Goal: Use online tool/utility

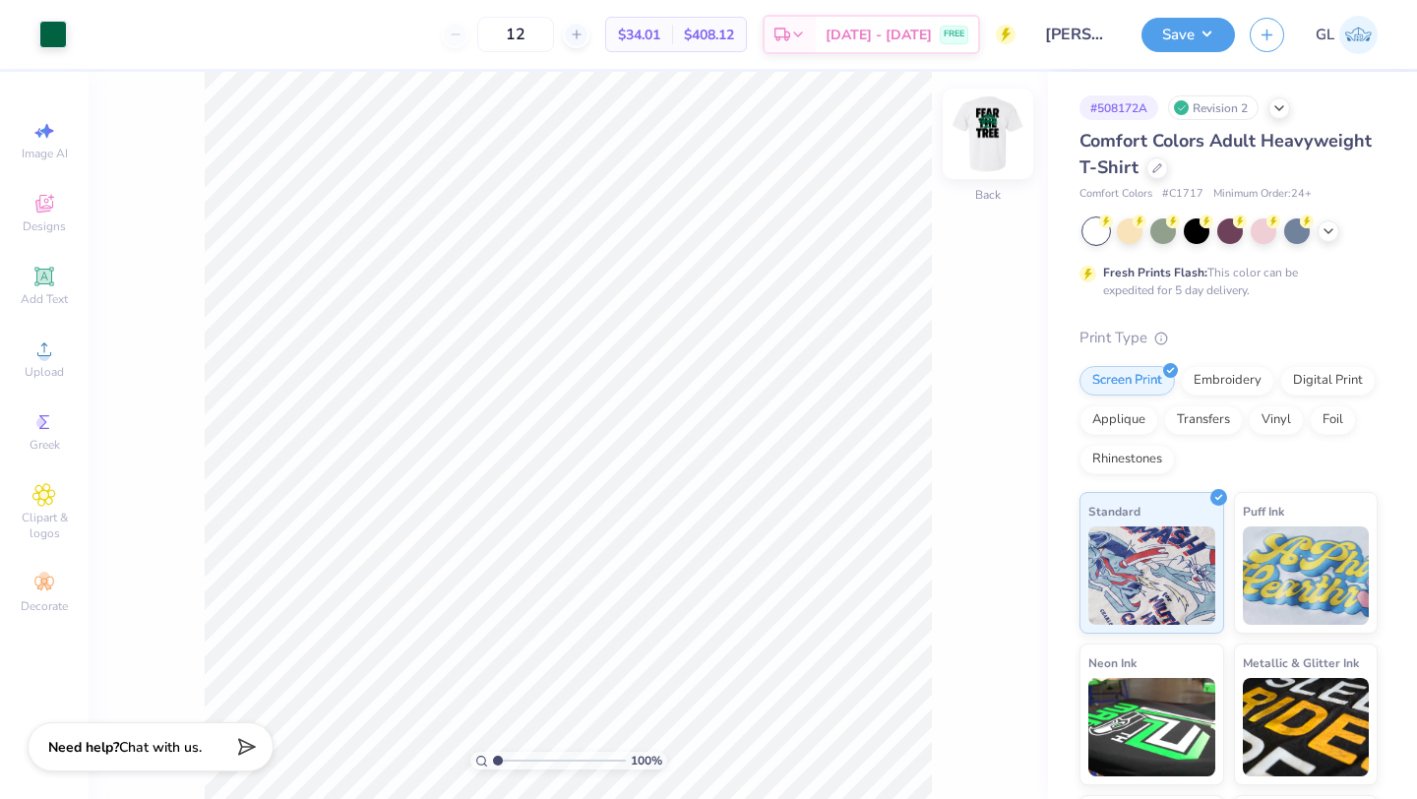
click at [1003, 123] on img at bounding box center [987, 133] width 79 height 79
type input "16.75"
type input "1.78"
type input "3.67"
type input "7.81"
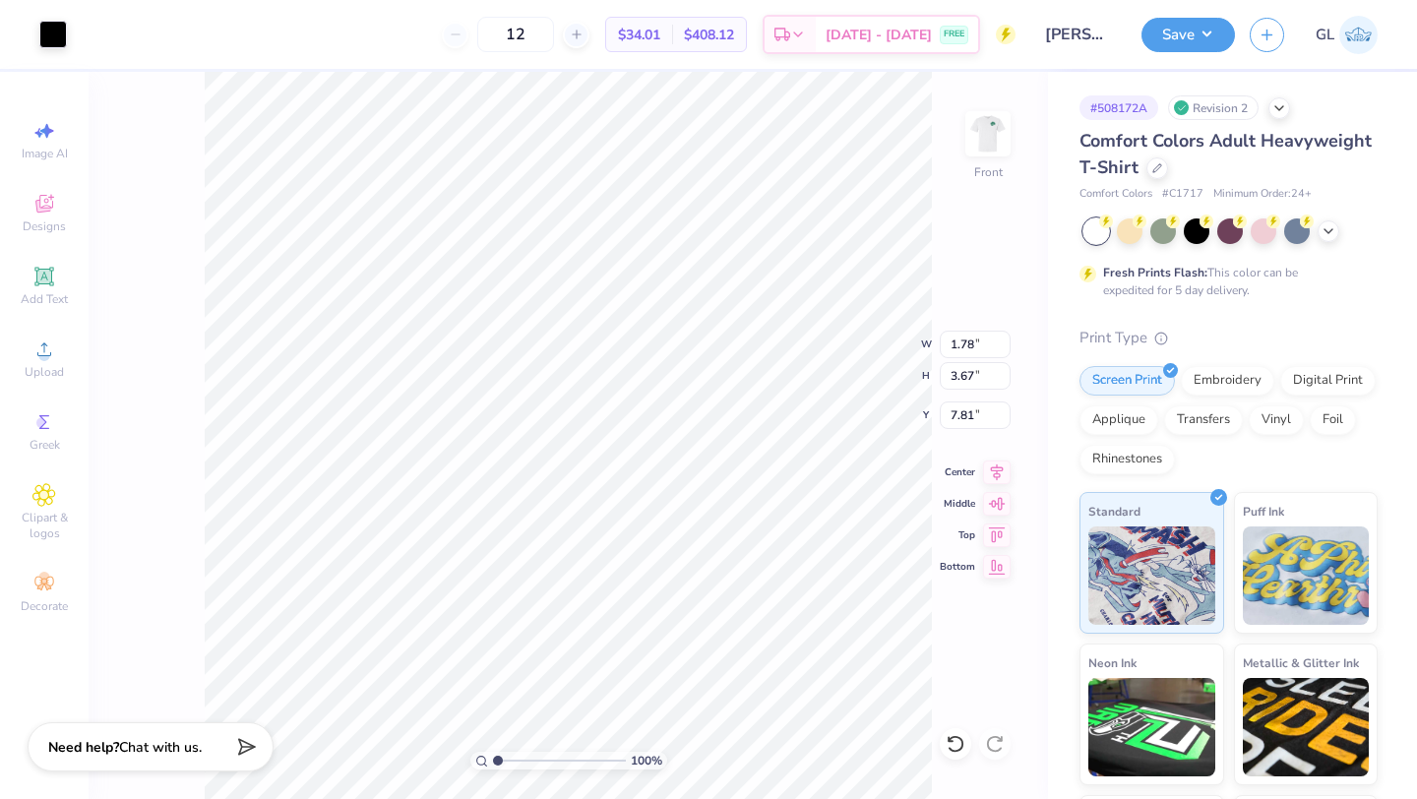
type input "2.46"
type input "3.68"
type input "7.82"
type input "2.28"
type input "3.66"
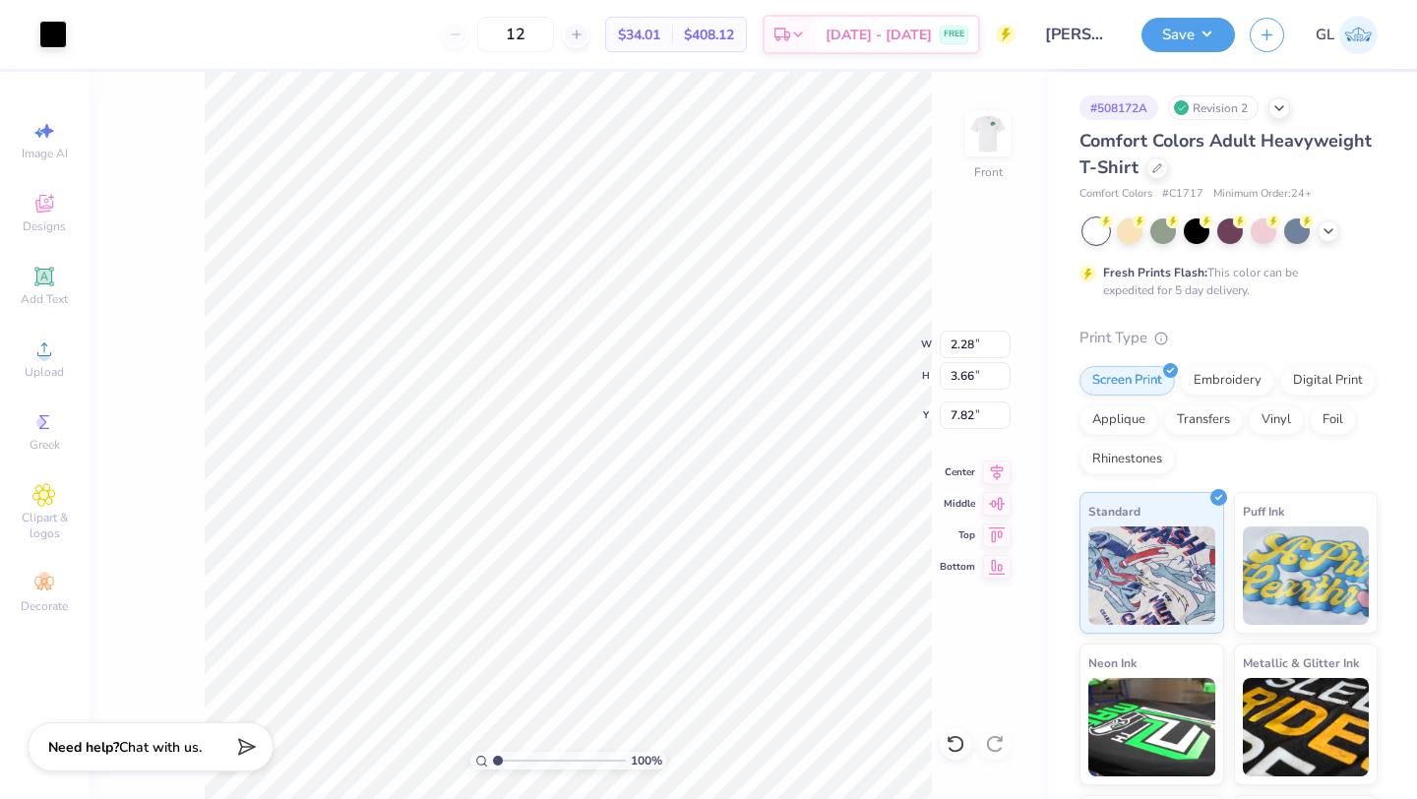
type input "7.83"
type input "2.44"
type input "3.65"
type input "7.84"
type input "1.74"
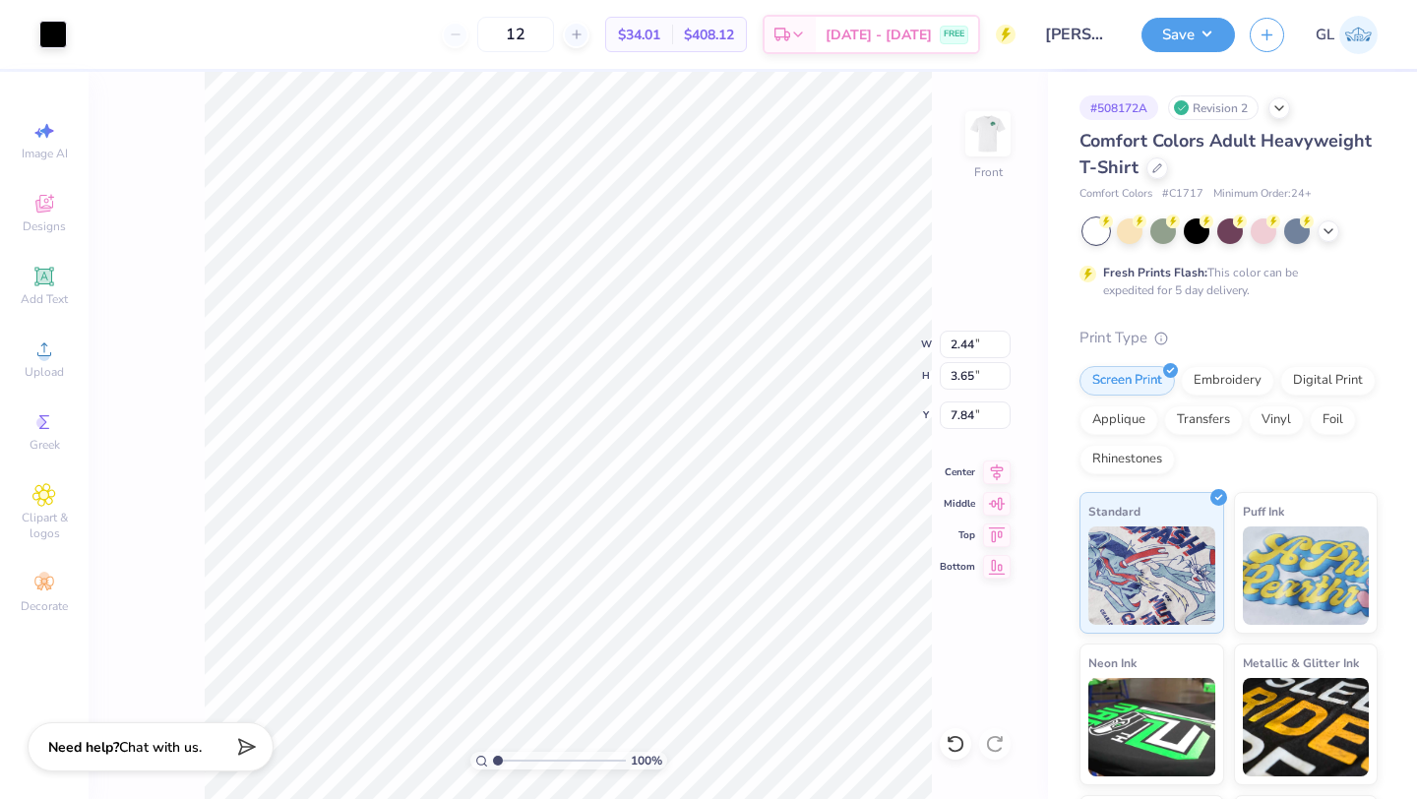
type input "3.62"
type input "3.91"
click at [853, 344] on div "100 % Front W 2.44 2.44 " H 3.65 3.65 " Y 7.84 7.84 " Center Middle Top Bottom" at bounding box center [568, 435] width 959 height 727
type input "1.75"
type input "3.90"
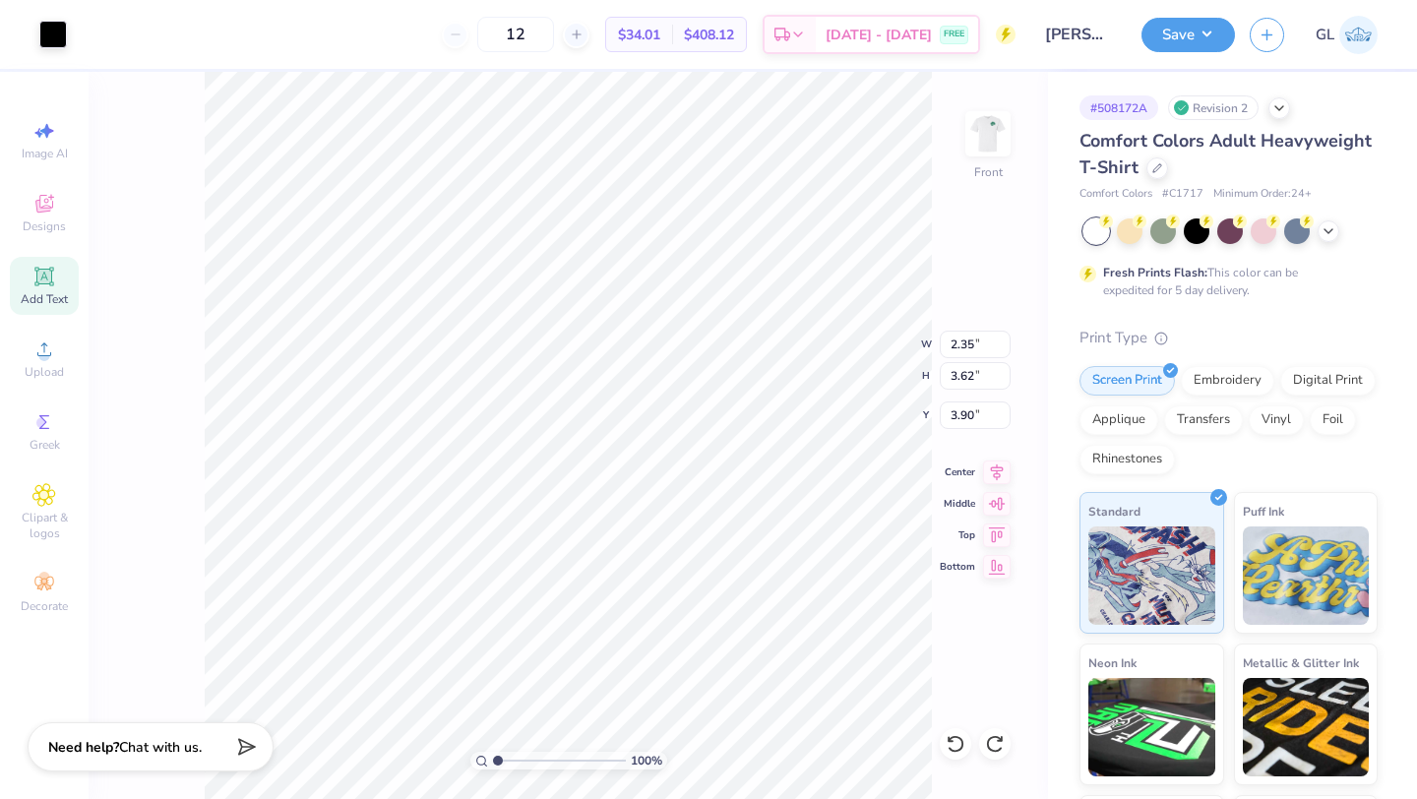
click at [48, 280] on icon at bounding box center [43, 276] width 15 height 15
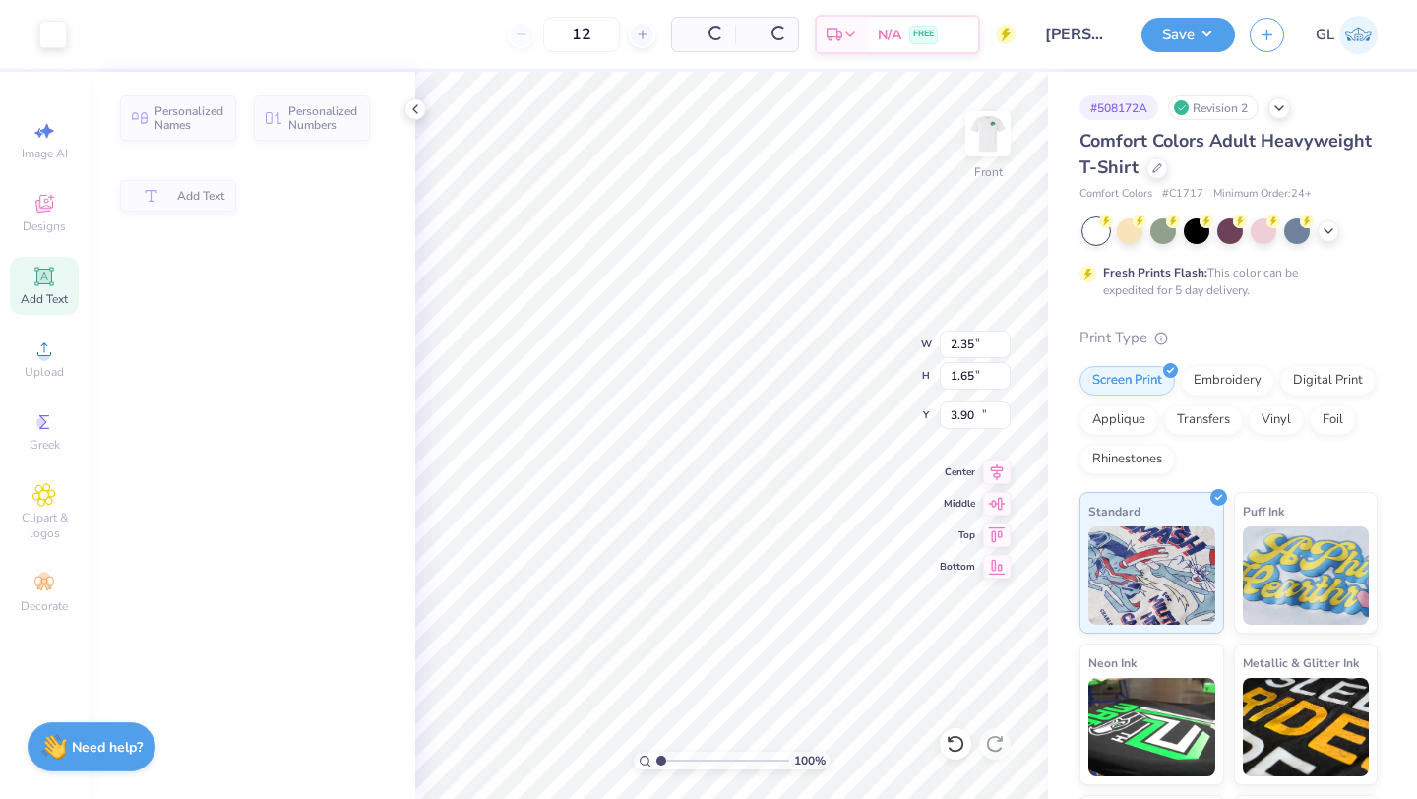
type input "5.69"
type input "1.65"
type input "12.93"
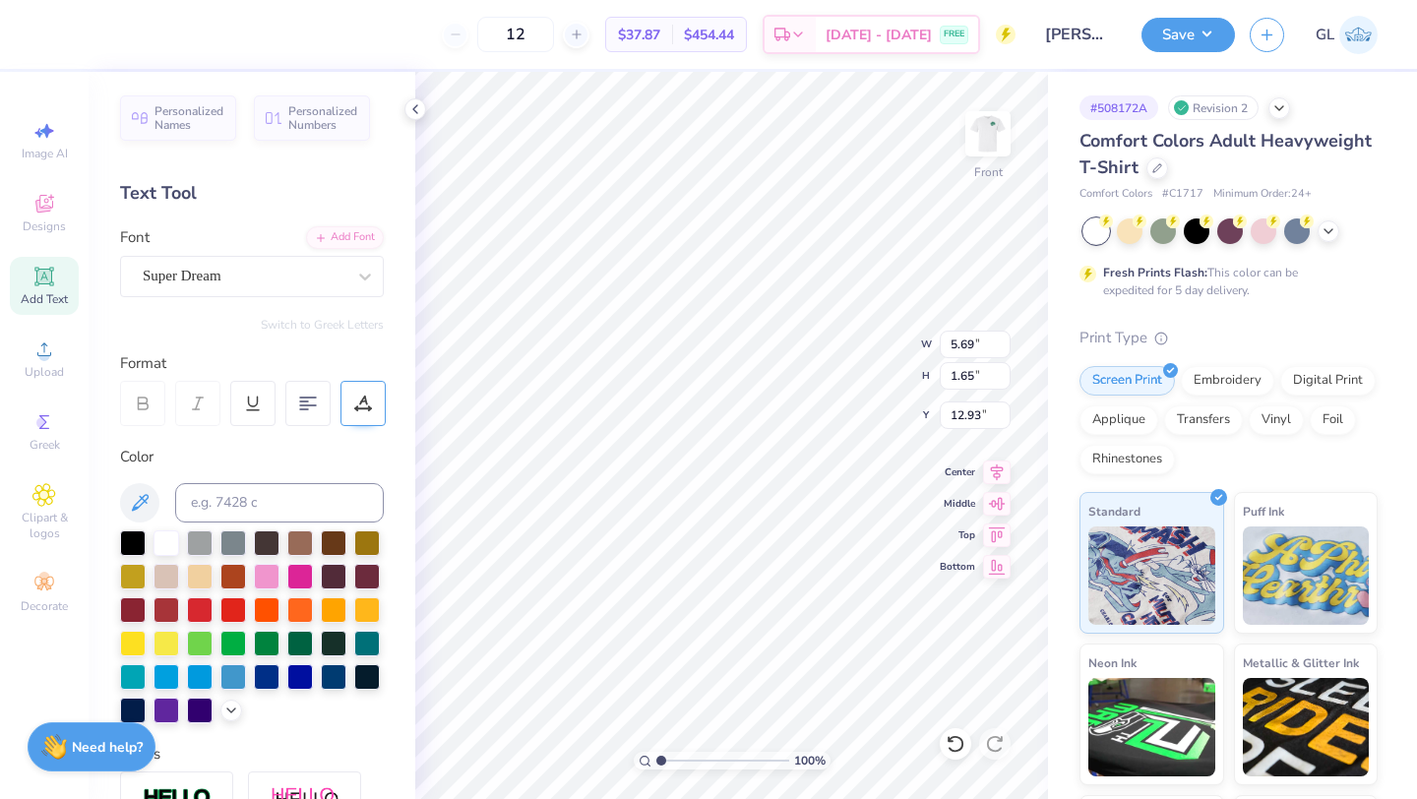
type textarea "T"
type input "1.77"
type input "3.65"
type input "3.89"
type input "1.74"
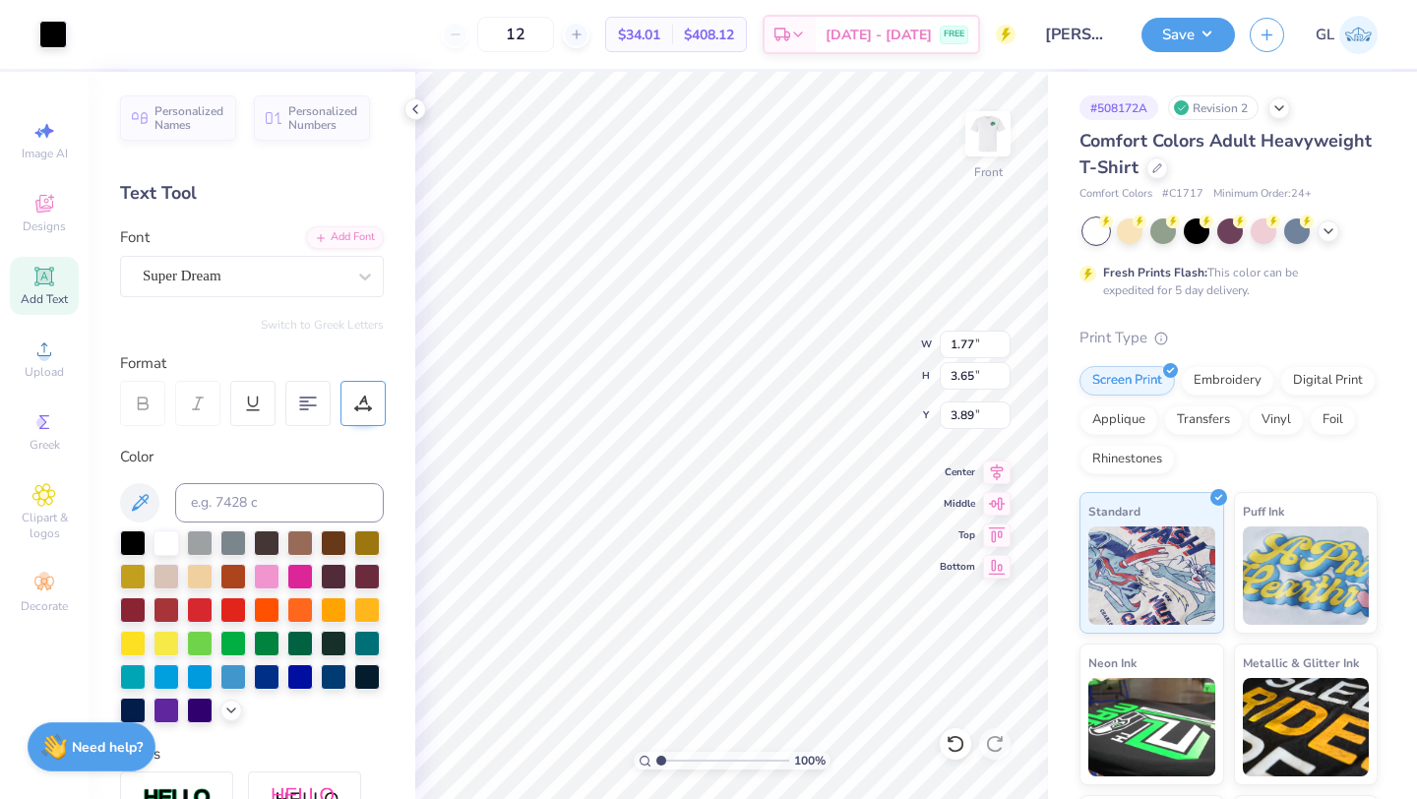
type input "3.62"
type input "3.91"
type input "6.86"
